Goal: Transaction & Acquisition: Purchase product/service

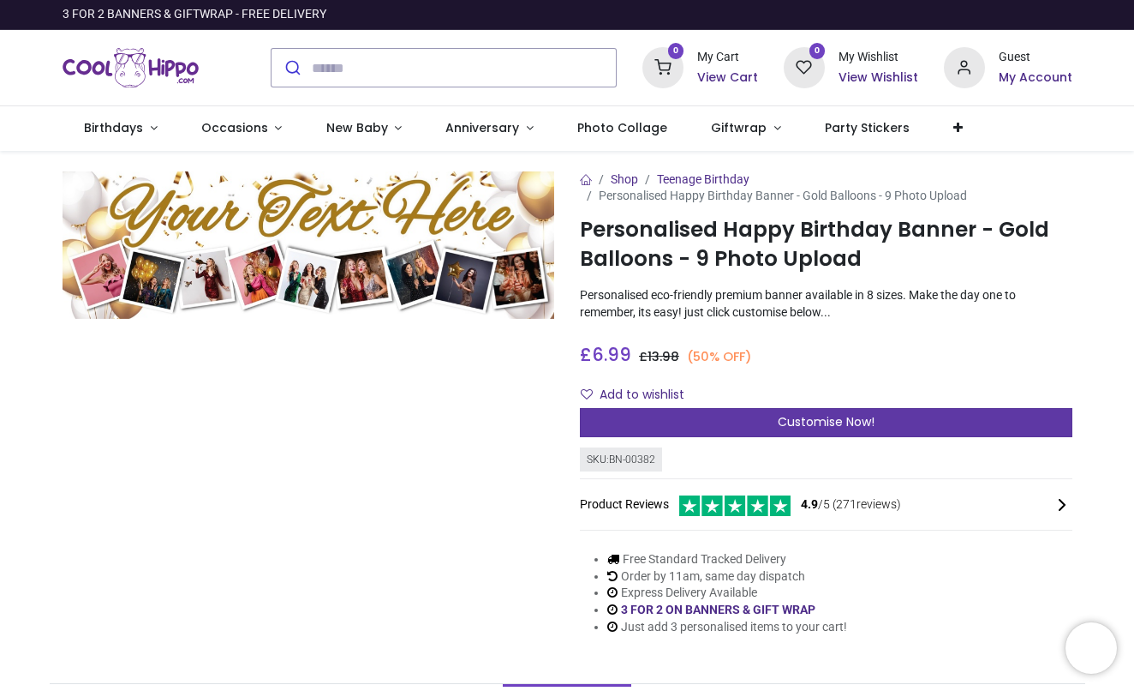
click at [767, 418] on div "Customise Now!" at bounding box center [826, 422] width 493 height 29
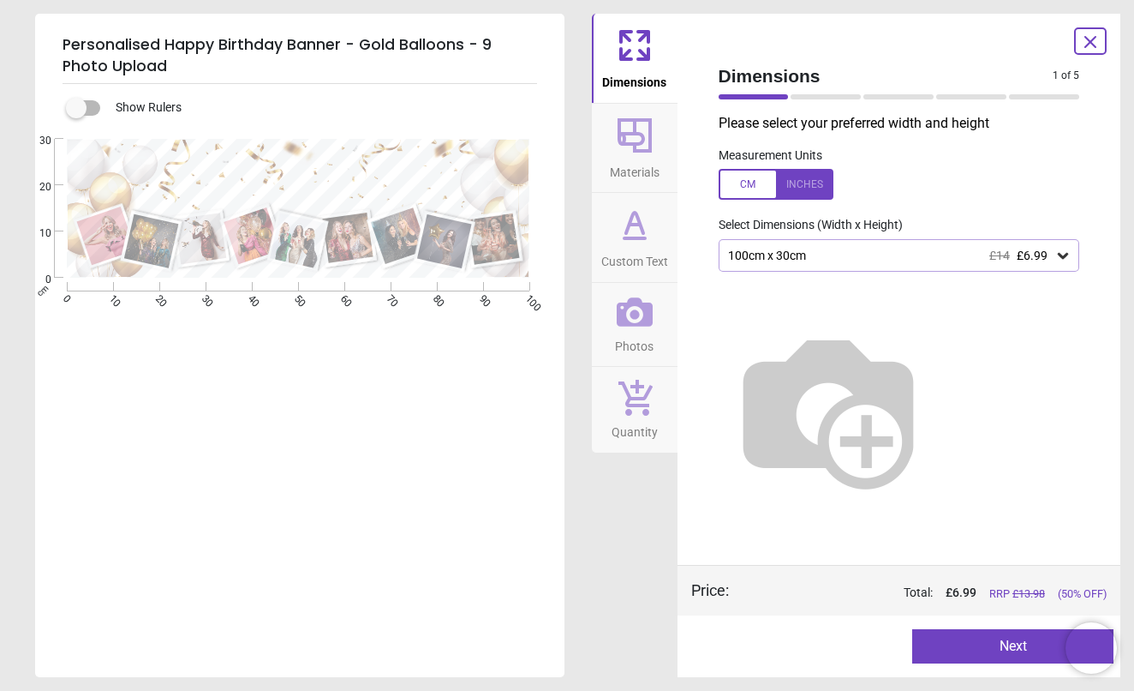
click at [787, 258] on div "100cm x 30cm £14 £6.99" at bounding box center [891, 255] width 329 height 15
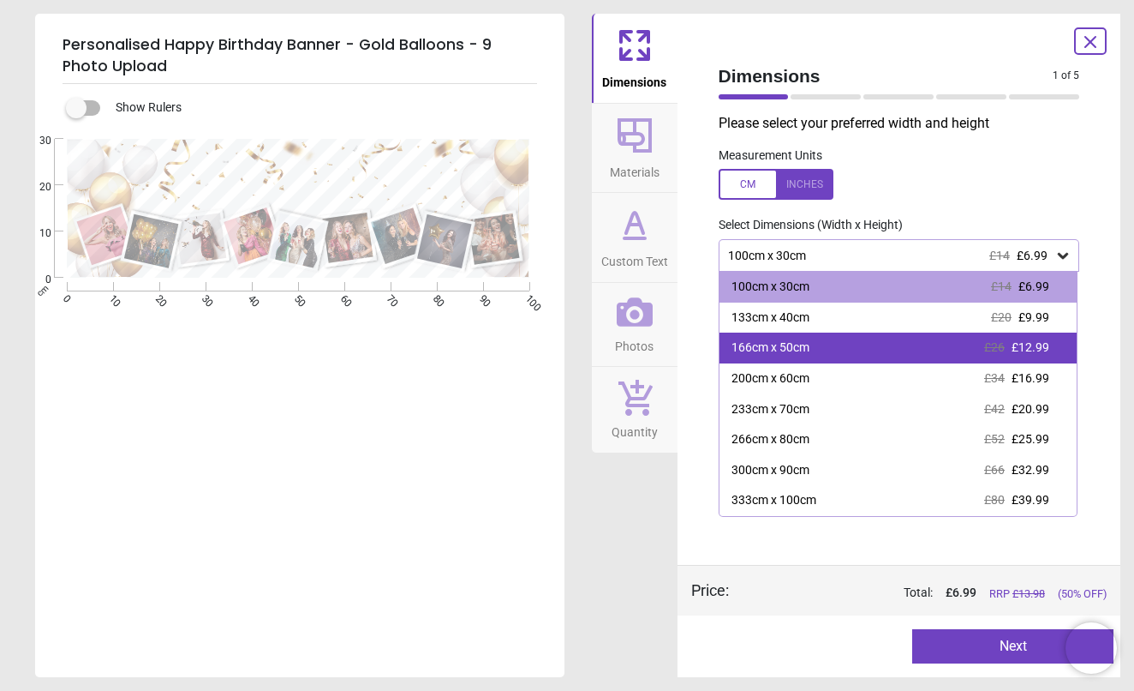
click at [796, 350] on div "166cm x 50cm" at bounding box center [771, 347] width 78 height 17
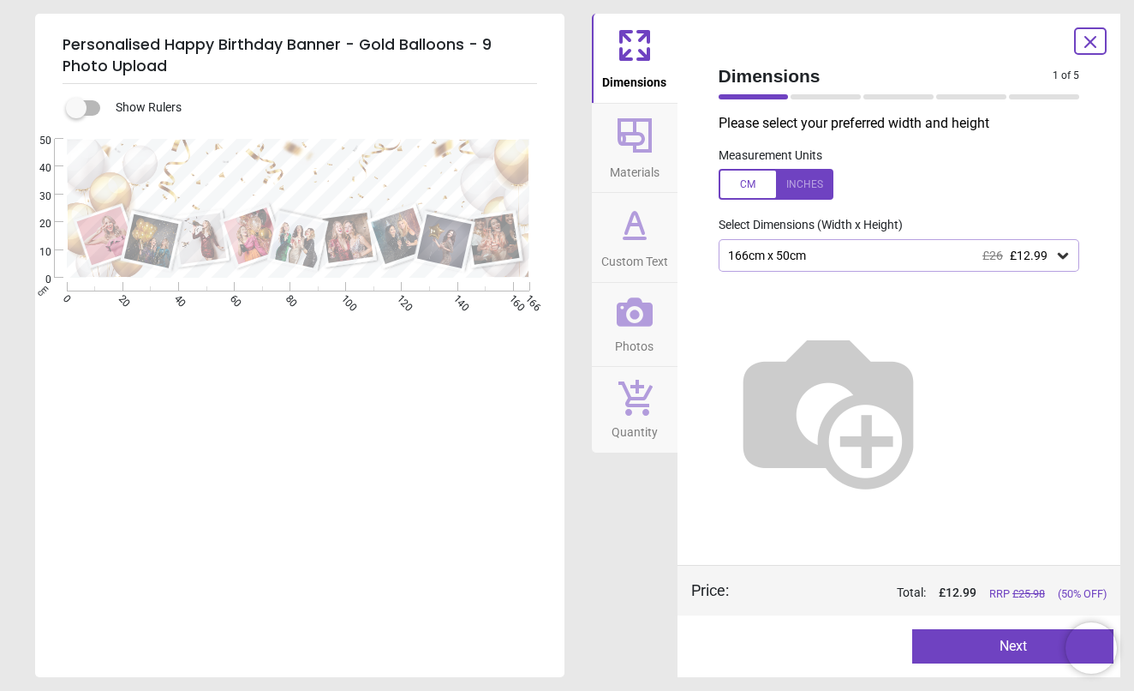
click at [821, 189] on div at bounding box center [776, 184] width 115 height 31
click at [1026, 643] on button "Next" at bounding box center [1012, 646] width 201 height 34
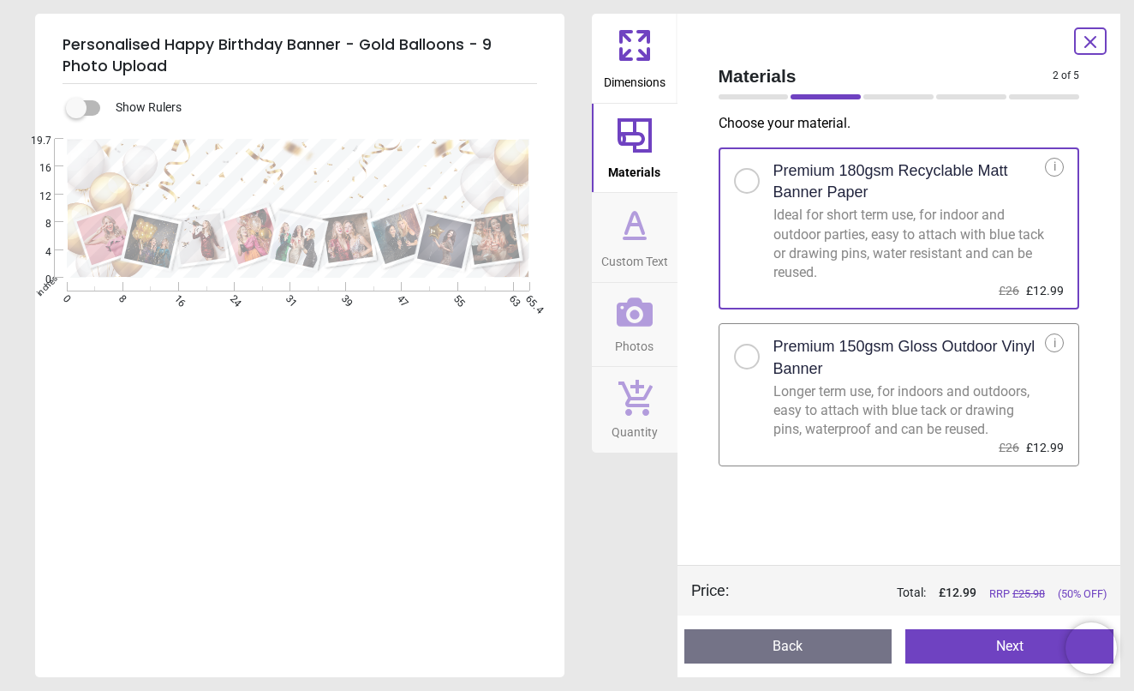
click at [1094, 49] on icon at bounding box center [1090, 42] width 21 height 21
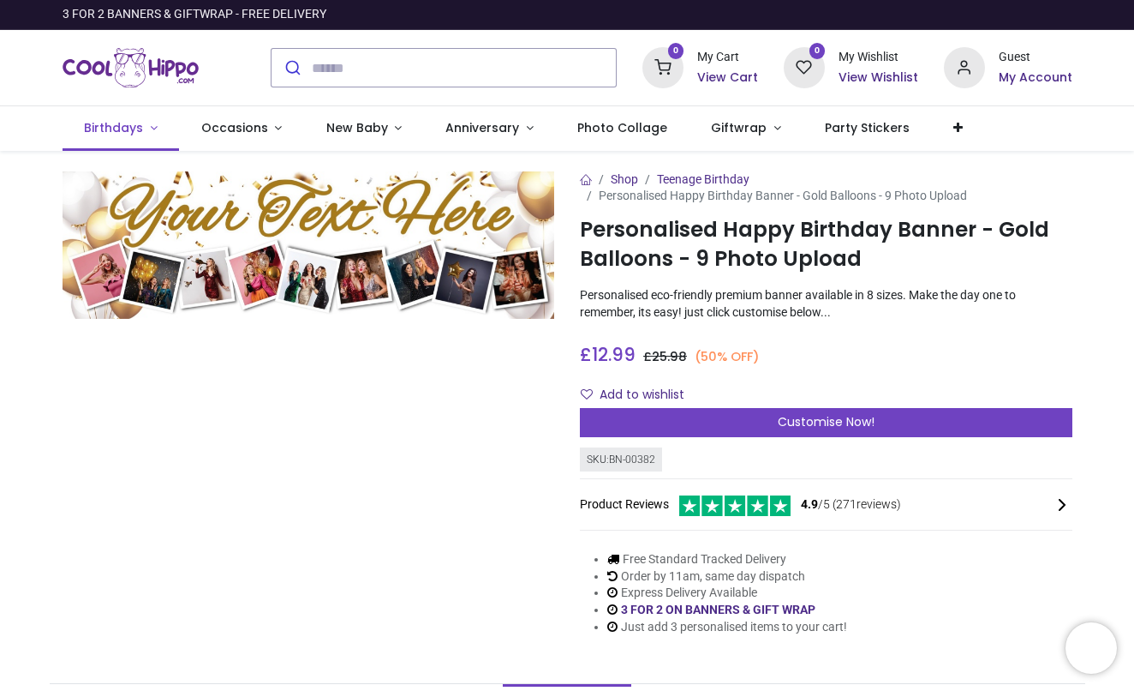
click at [140, 130] on span "Birthdays" at bounding box center [115, 127] width 63 height 17
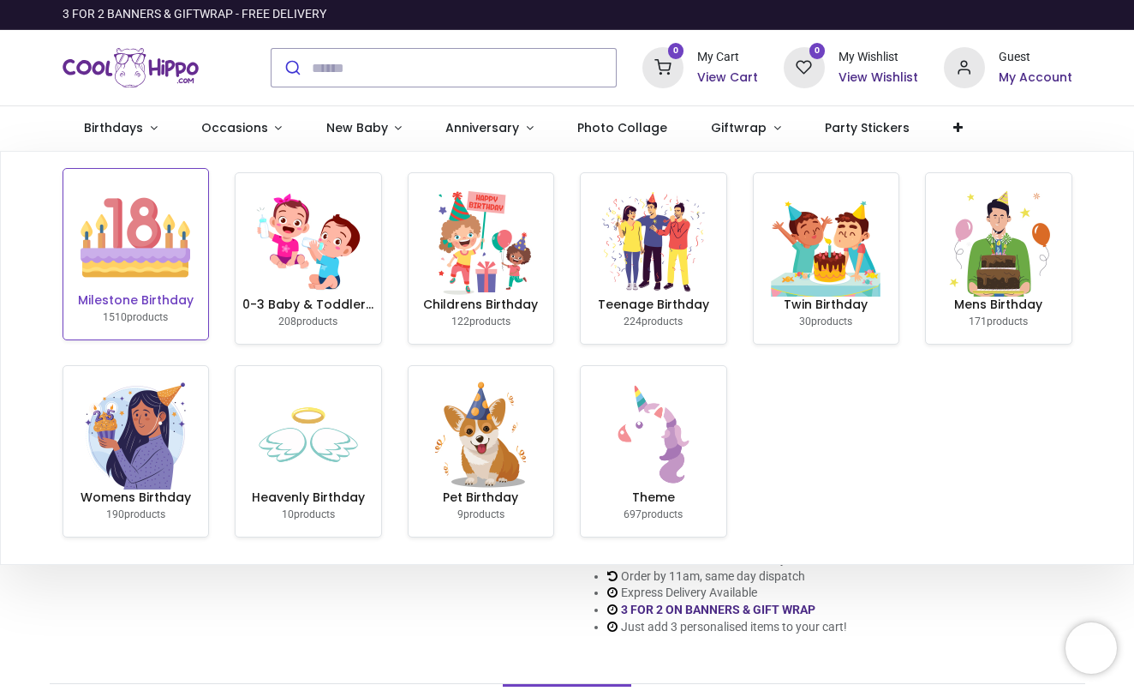
click at [140, 241] on img at bounding box center [136, 237] width 110 height 110
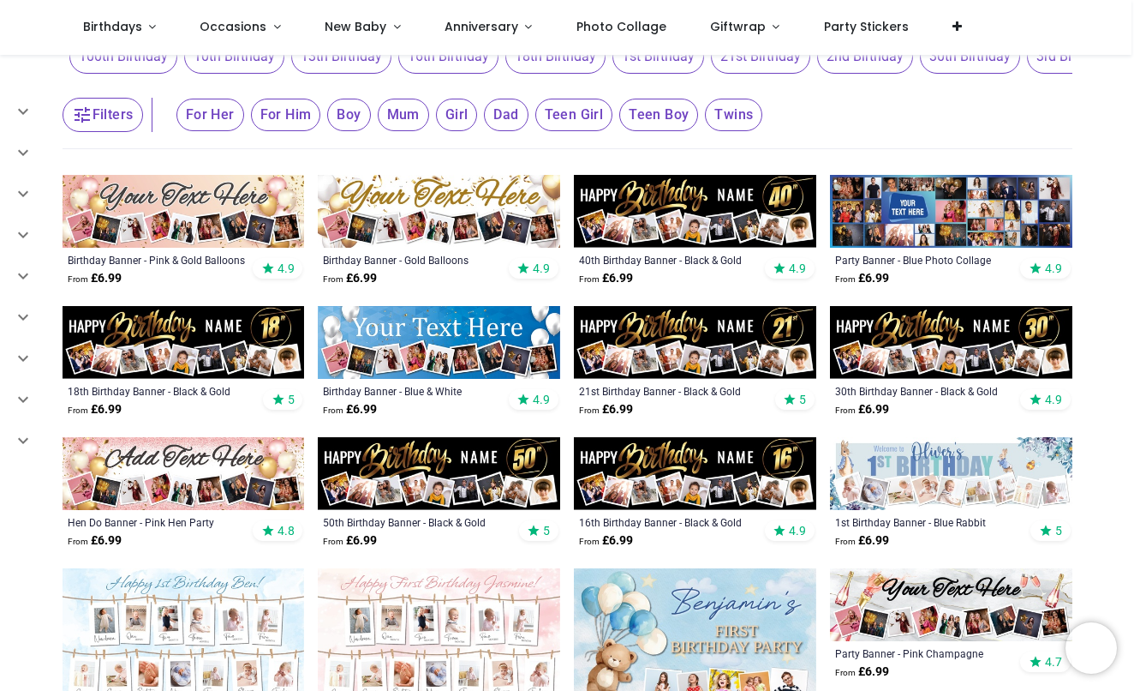
scroll to position [201, 0]
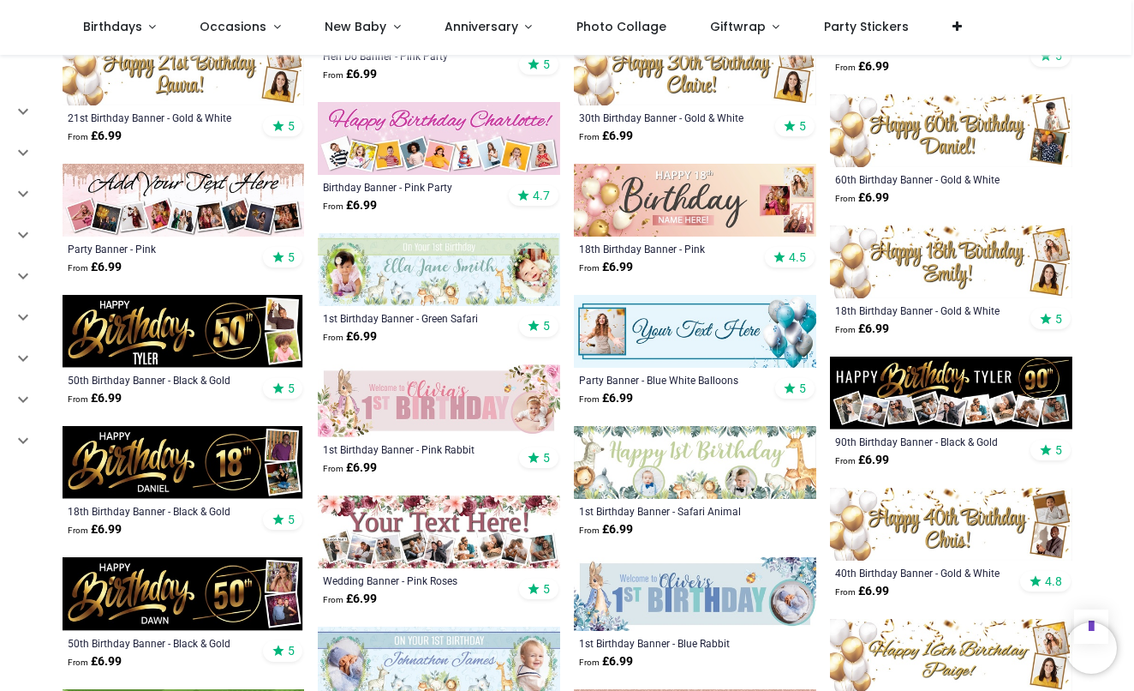
scroll to position [1451, 0]
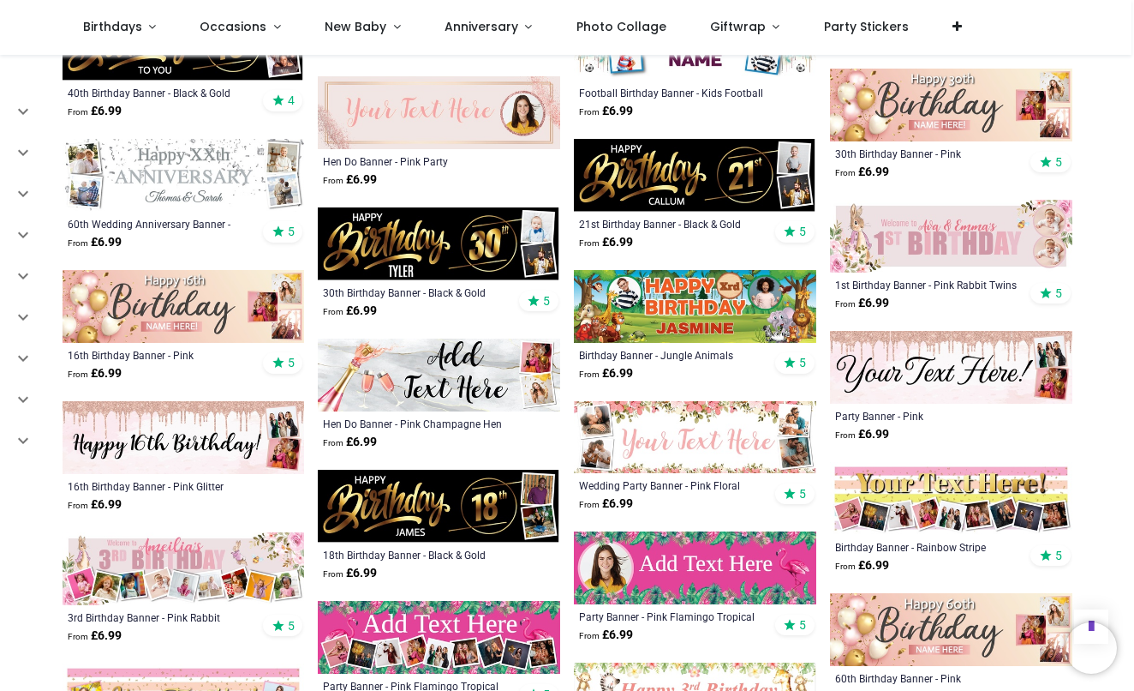
scroll to position [2273, 0]
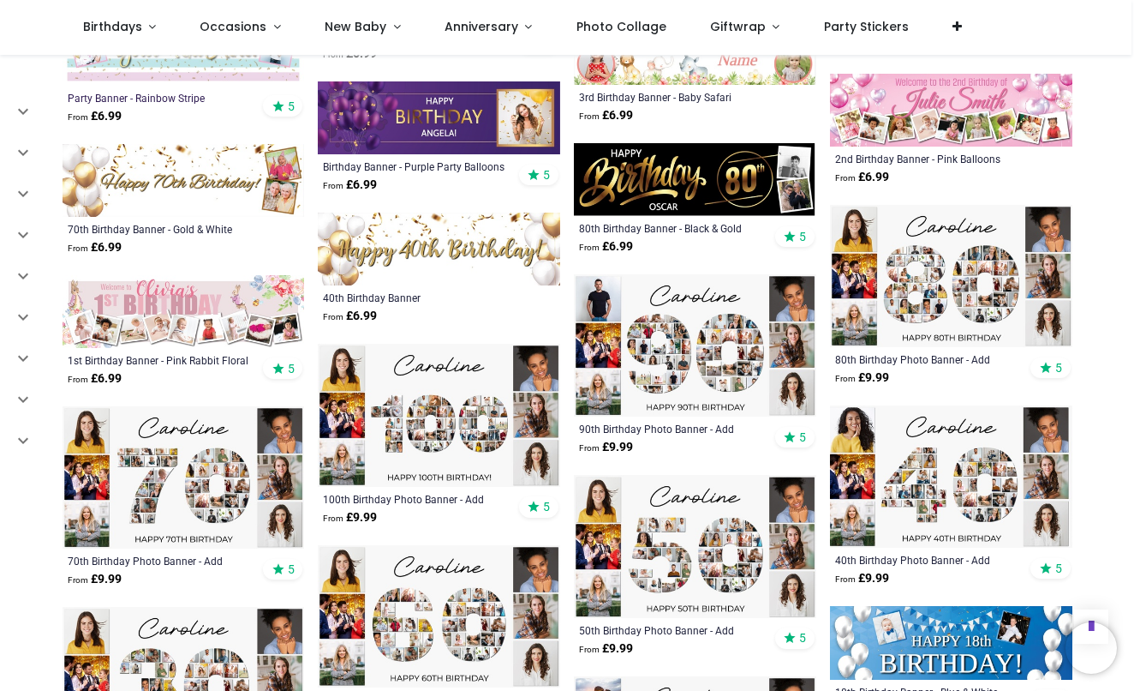
scroll to position [2915, 0]
